Goal: Task Accomplishment & Management: Manage account settings

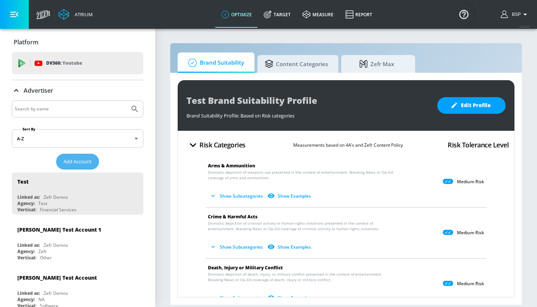
click at [83, 161] on span "Add Account" at bounding box center [78, 161] width 28 height 8
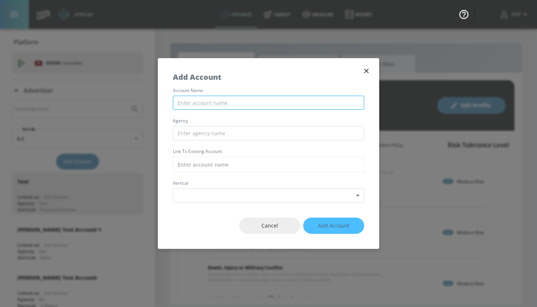
click at [236, 101] on input "text" at bounding box center [268, 103] width 191 height 14
click at [190, 104] on input "RBA_LATAM_MX_META" at bounding box center [268, 103] width 191 height 14
click at [208, 107] on input "RBA LATAM_MX_META" at bounding box center [268, 103] width 191 height 14
click at [208, 106] on input "RBA LATAM_MX_META" at bounding box center [268, 103] width 191 height 14
click at [217, 105] on input "RBA LATAM MX_META" at bounding box center [268, 103] width 191 height 14
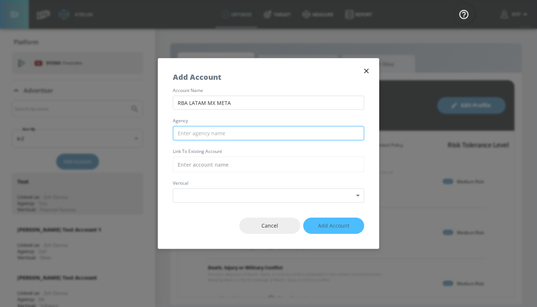
type input "RBA LATAM MX META"
click at [196, 135] on input "text" at bounding box center [268, 133] width 191 height 14
type input "g"
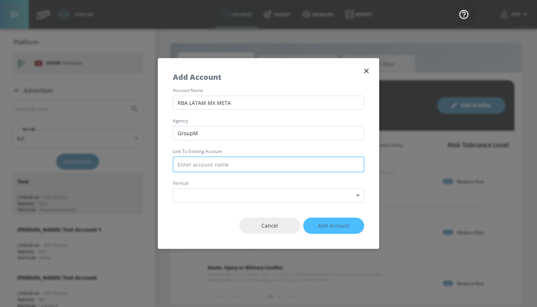
type input "GroupM"
click at [245, 163] on input "text" at bounding box center [268, 165] width 191 height 16
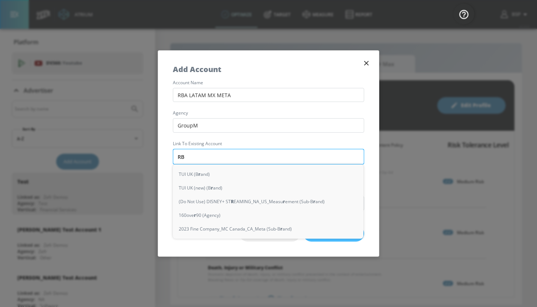
type input "RBA"
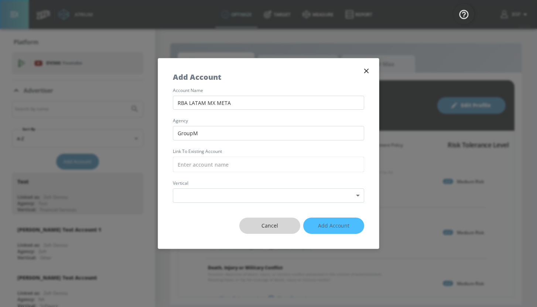
click at [275, 224] on span "Cancel" at bounding box center [269, 225] width 31 height 9
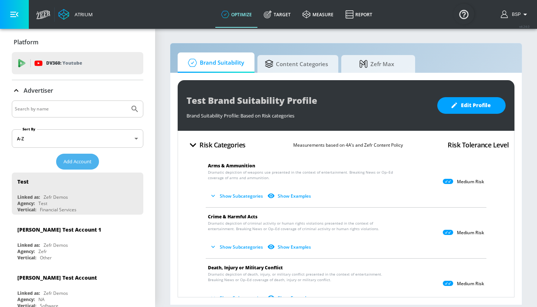
click at [82, 163] on span "Add Account" at bounding box center [78, 161] width 28 height 8
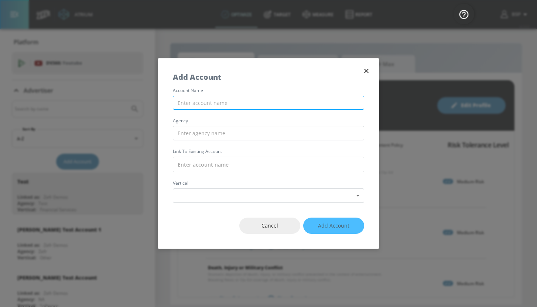
click at [240, 99] on input "text" at bounding box center [268, 103] width 191 height 14
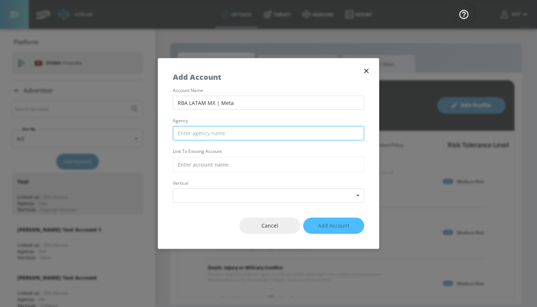
type input "RBA LATAM MX | Meta"
click at [231, 136] on input "text" at bounding box center [268, 133] width 191 height 14
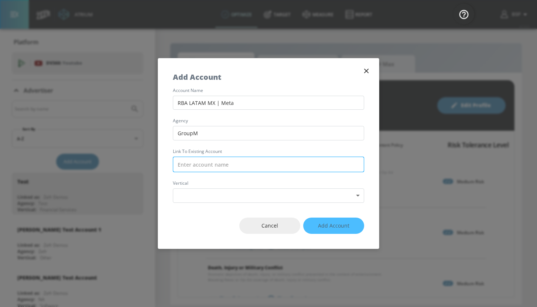
type input "GroupM"
click at [225, 164] on input "text" at bounding box center [268, 165] width 191 height 16
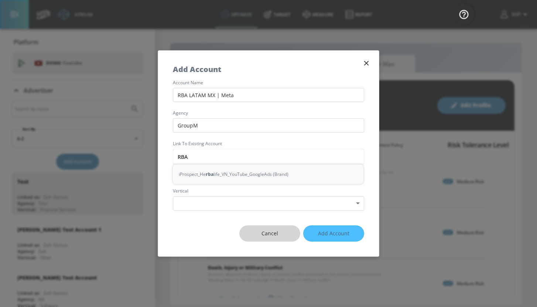
type input "RBA"
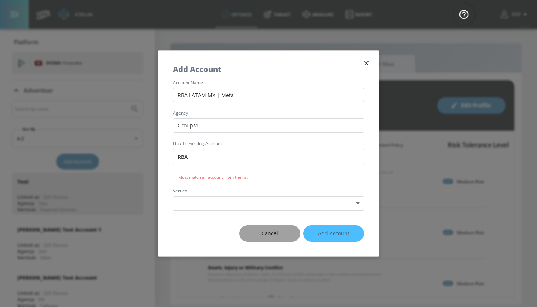
click at [273, 234] on span "Cancel" at bounding box center [269, 233] width 31 height 9
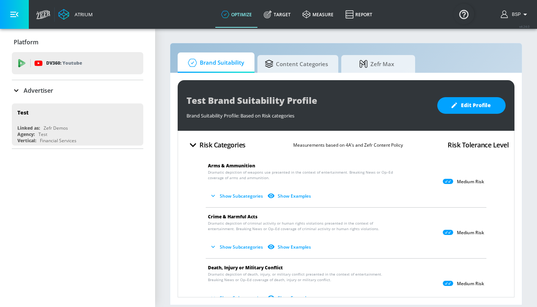
click at [23, 89] on div "Advertiser" at bounding box center [32, 90] width 41 height 9
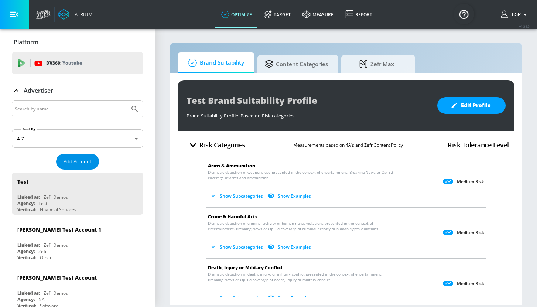
click at [74, 162] on span "Add Account" at bounding box center [78, 161] width 28 height 8
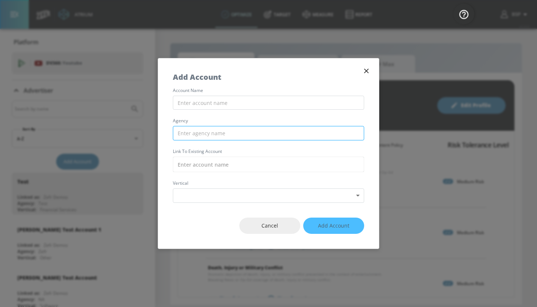
click at [220, 133] on input "text" at bounding box center [268, 133] width 191 height 14
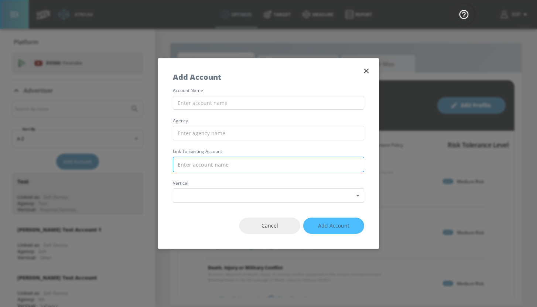
click at [214, 161] on input "text" at bounding box center [268, 165] width 191 height 16
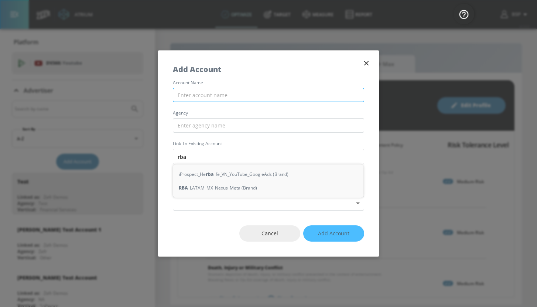
type input "rba"
click at [220, 95] on input "text" at bounding box center [268, 95] width 191 height 14
type input "r"
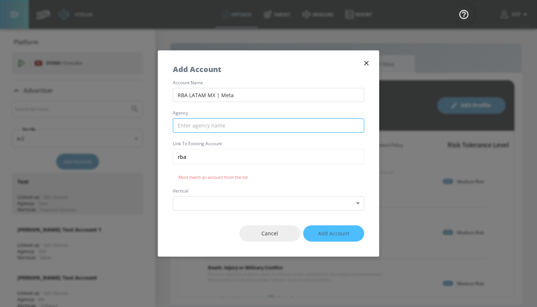
type input "RBA LATAM MX | Meta"
click at [234, 125] on input "text" at bounding box center [268, 125] width 191 height 14
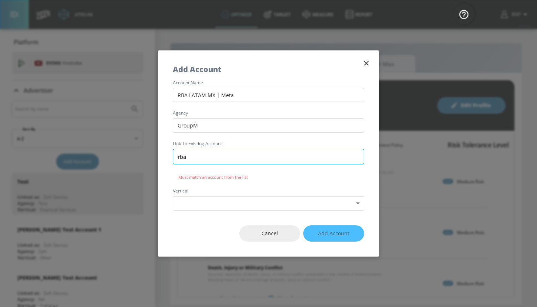
type input "GroupM"
click at [218, 154] on input "rba" at bounding box center [268, 157] width 191 height 16
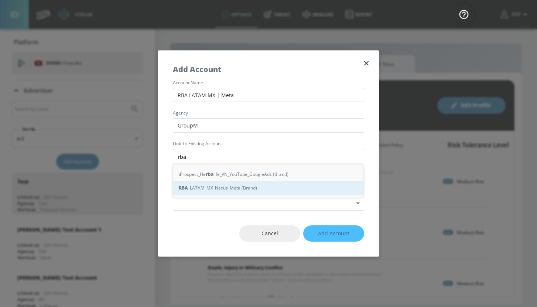
click at [220, 187] on div "RBA _LATAM_MX_Nexus_Meta (Brand)" at bounding box center [268, 188] width 191 height 14
type input "RBA_LATAM_MX_Nexus_Meta (Brand)"
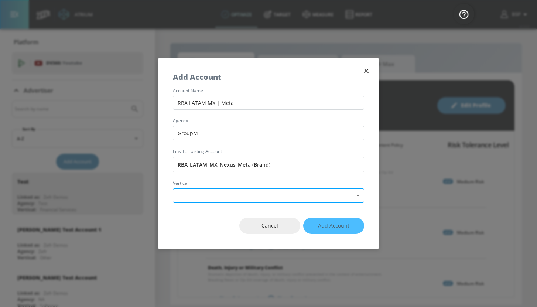
click at [212, 195] on body "Atrium optimize Target measure Report optimize Target measure Report v 4.24.0 B…" at bounding box center [268, 153] width 537 height 307
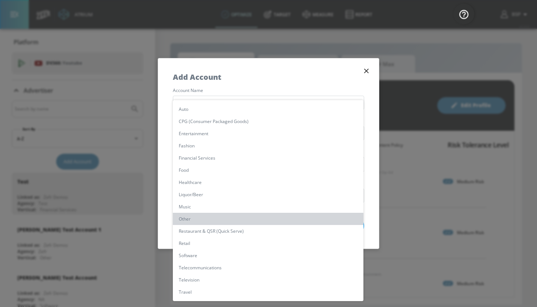
click at [198, 214] on li "Other" at bounding box center [268, 219] width 191 height 12
type input "[object Object]"
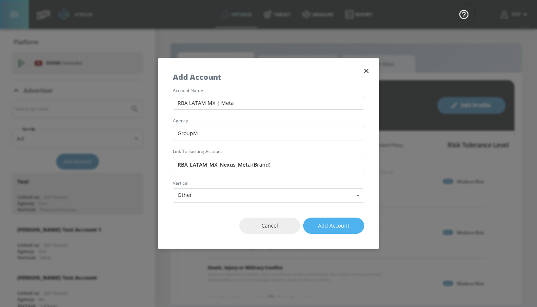
click at [338, 229] on span "Add Account" at bounding box center [333, 225] width 31 height 9
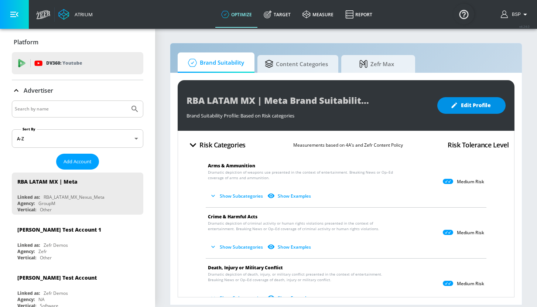
click at [470, 107] on span "Edit Profile" at bounding box center [471, 105] width 39 height 9
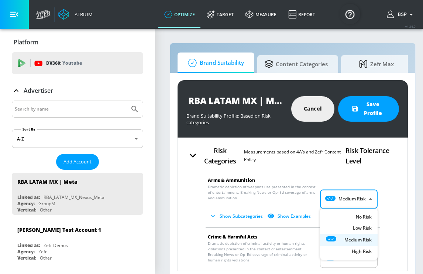
click at [359, 207] on body "Atrium optimize Target measure Report optimize Target measure Report v 4.24.0 B…" at bounding box center [211, 139] width 423 height 279
click at [359, 219] on p "No Risk" at bounding box center [364, 217] width 16 height 7
type input "MINIMAL"
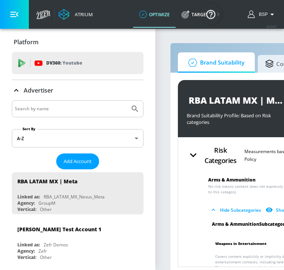
click at [26, 11] on button "button" at bounding box center [14, 14] width 29 height 29
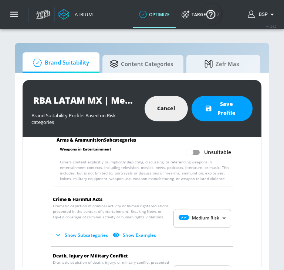
scroll to position [96, 0]
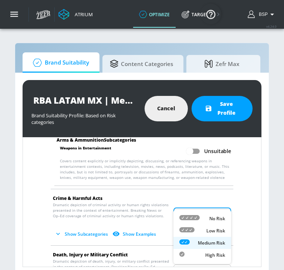
click at [214, 216] on body "Atrium optimize Target measure Report optimize Target measure Report v 4.24.0 B…" at bounding box center [142, 137] width 284 height 275
click at [213, 218] on p "No Risk" at bounding box center [217, 219] width 16 height 7
type input "MINIMAL"
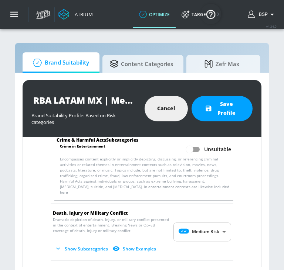
scroll to position [215, 0]
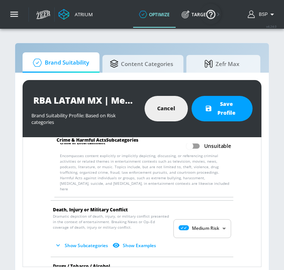
click at [206, 222] on body "Atrium optimize Target measure Report optimize Target measure Report v 4.24.0 B…" at bounding box center [142, 137] width 284 height 275
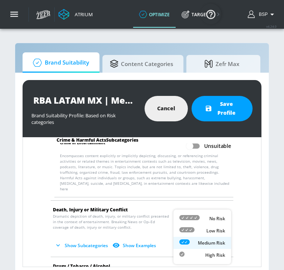
click at [209, 217] on p "No Risk" at bounding box center [217, 219] width 16 height 7
type input "MINIMAL"
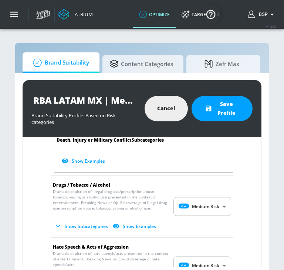
scroll to position [500, 0]
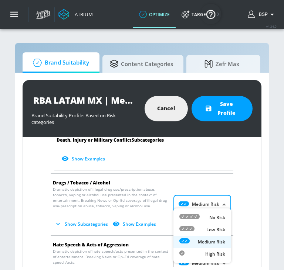
click at [215, 200] on body "Atrium optimize Target measure Report optimize Target measure Report v 4.24.0 B…" at bounding box center [142, 137] width 284 height 275
click at [205, 216] on div "No Risk" at bounding box center [202, 218] width 46 height 8
type input "MINIMAL"
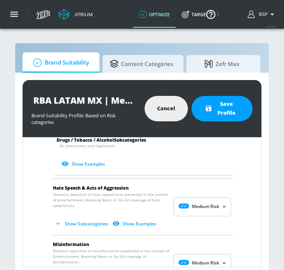
scroll to position [753, 0]
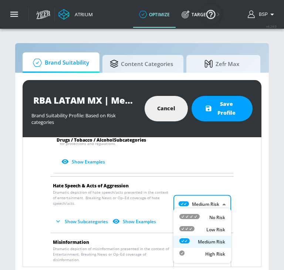
click at [206, 199] on body "Atrium optimize Target measure Report optimize Target measure Report v 4.24.0 B…" at bounding box center [142, 137] width 284 height 275
click at [202, 212] on li "No Risk" at bounding box center [202, 218] width 58 height 12
type input "MINIMAL"
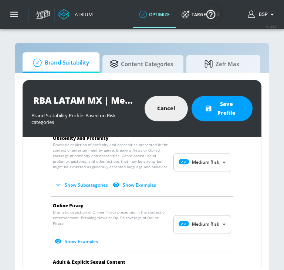
scroll to position [985, 0]
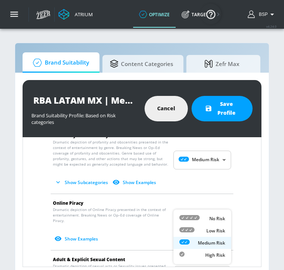
click at [199, 211] on body "Atrium optimize Target measure Report optimize Target measure Report v 4.24.0 B…" at bounding box center [142, 137] width 284 height 275
click at [204, 229] on div "Low Risk" at bounding box center [202, 231] width 46 height 8
type input "LOW"
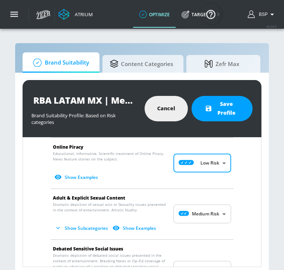
scroll to position [1044, 0]
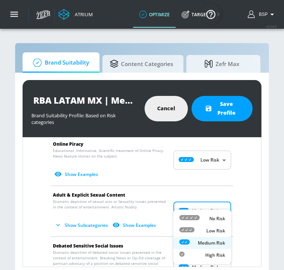
click at [214, 197] on body "Atrium optimize Target measure Report optimize Target measure Report v 4.24.0 B…" at bounding box center [142, 137] width 284 height 275
click at [203, 218] on div "No Risk" at bounding box center [202, 219] width 46 height 8
type input "MINIMAL"
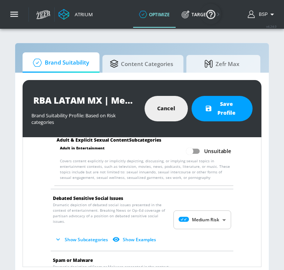
scroll to position [1158, 0]
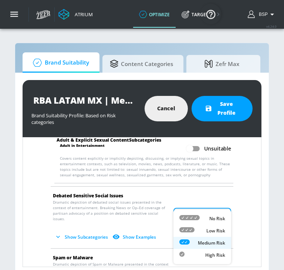
click at [207, 202] on body "Atrium optimize Target measure Report optimize Target measure Report v 4.24.0 B…" at bounding box center [142, 137] width 284 height 275
click at [202, 231] on div "Low Risk" at bounding box center [202, 231] width 46 height 8
type input "LOW"
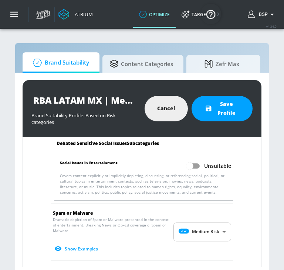
scroll to position [1262, 0]
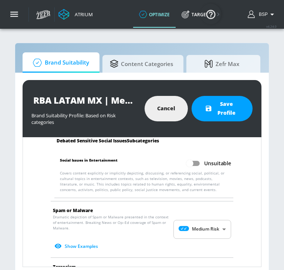
click at [204, 211] on body "Atrium optimize Target measure Report optimize Target measure Report v 4.24.0 B…" at bounding box center [142, 137] width 284 height 275
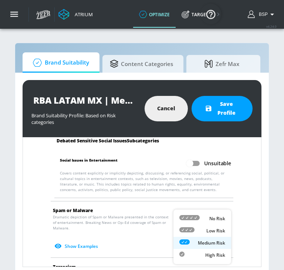
click at [204, 228] on div "Low Risk" at bounding box center [202, 231] width 46 height 8
type input "LOW"
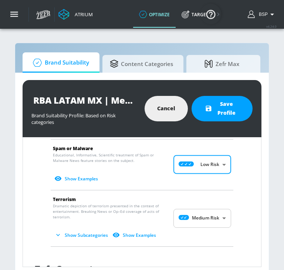
scroll to position [1325, 0]
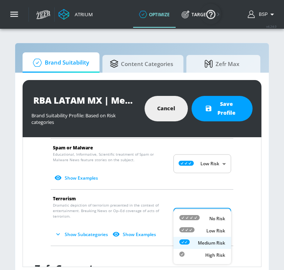
click at [197, 201] on body "Atrium optimize Target measure Report optimize Target measure Report v 4.24.0 B…" at bounding box center [142, 137] width 284 height 275
click at [195, 229] on div "Low Risk" at bounding box center [202, 231] width 46 height 8
type input "LOW"
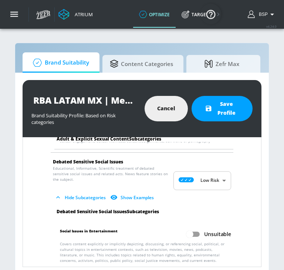
scroll to position [1183, 0]
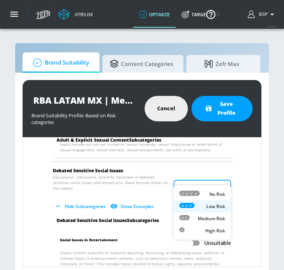
click at [205, 180] on body "Atrium optimize Target measure Report optimize Target measure Report v 4.24.0 B…" at bounding box center [142, 137] width 284 height 275
click at [205, 197] on div "No Risk" at bounding box center [202, 195] width 46 height 8
type input "MINIMAL"
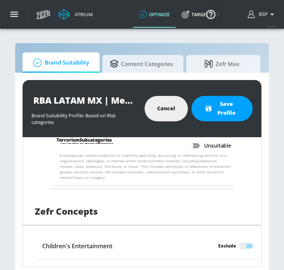
scroll to position [1449, 0]
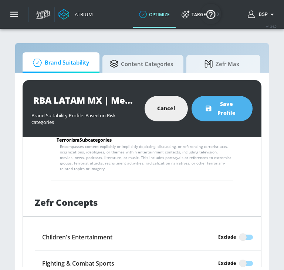
click at [234, 112] on span "Save Profile" at bounding box center [221, 109] width 31 height 18
